Goal: Task Accomplishment & Management: Use online tool/utility

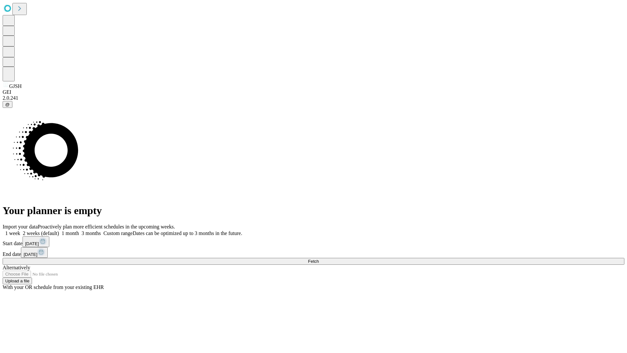
click at [319, 259] on span "Fetch" at bounding box center [313, 261] width 11 height 5
